Goal: Transaction & Acquisition: Purchase product/service

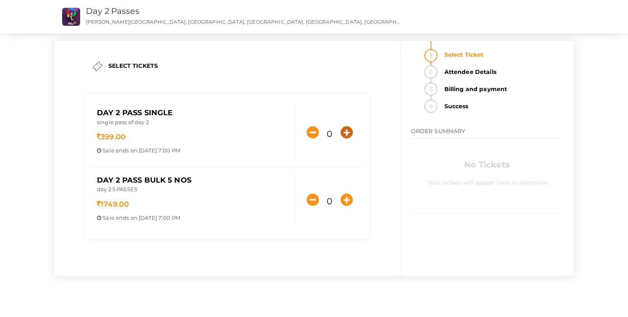
click at [345, 132] on icon "button" at bounding box center [346, 132] width 12 height 12
type input "1"
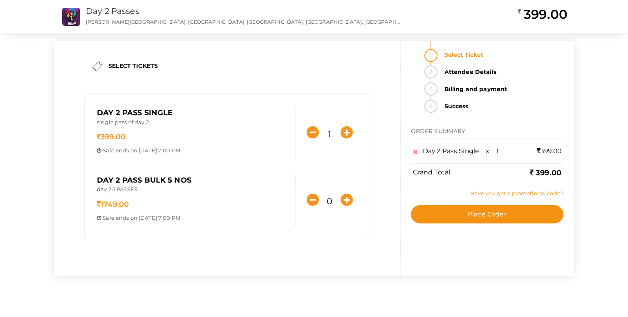
click at [495, 190] on link "Have you got a promotional code?" at bounding box center [516, 193] width 93 height 7
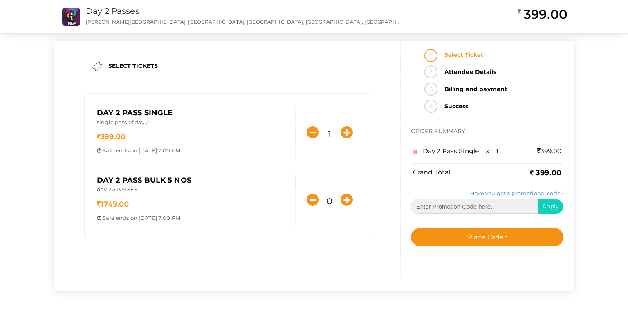
click at [484, 204] on input "text" at bounding box center [475, 206] width 128 height 15
paste input "RITU026"
type input "RITU026"
click at [553, 203] on span "Apply" at bounding box center [550, 206] width 17 height 7
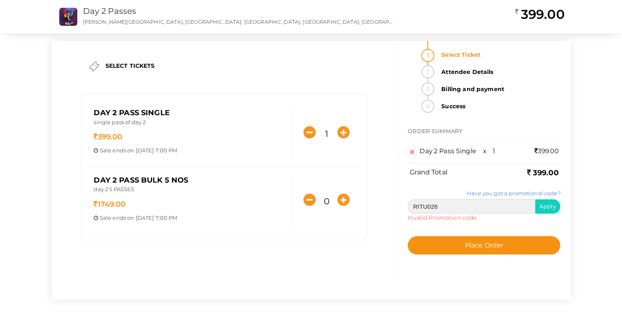
click at [477, 199] on input "RITU026" at bounding box center [471, 206] width 128 height 15
click at [462, 209] on input "RITU026" at bounding box center [471, 206] width 128 height 15
click at [554, 207] on span "Apply" at bounding box center [547, 206] width 17 height 7
click at [0, 0] on div at bounding box center [0, 0] width 0 height 0
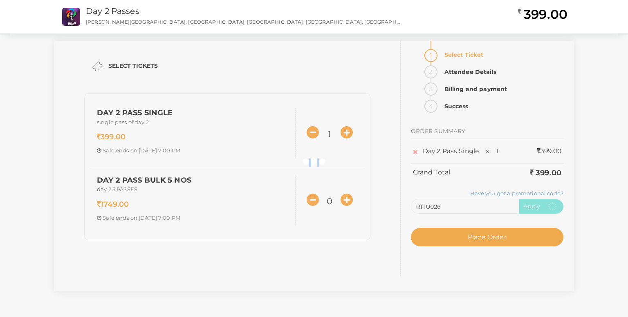
click at [554, 207] on div at bounding box center [314, 158] width 628 height 317
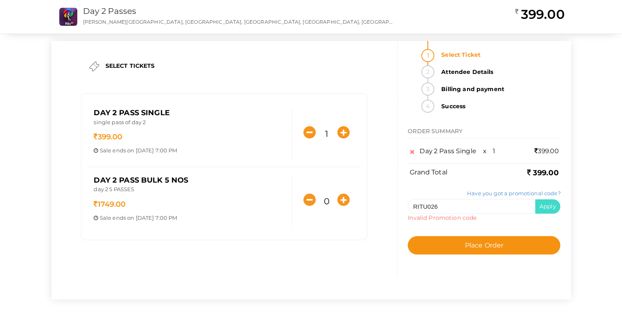
click at [554, 207] on span "Apply" at bounding box center [547, 206] width 17 height 7
